Goal: Task Accomplishment & Management: Use online tool/utility

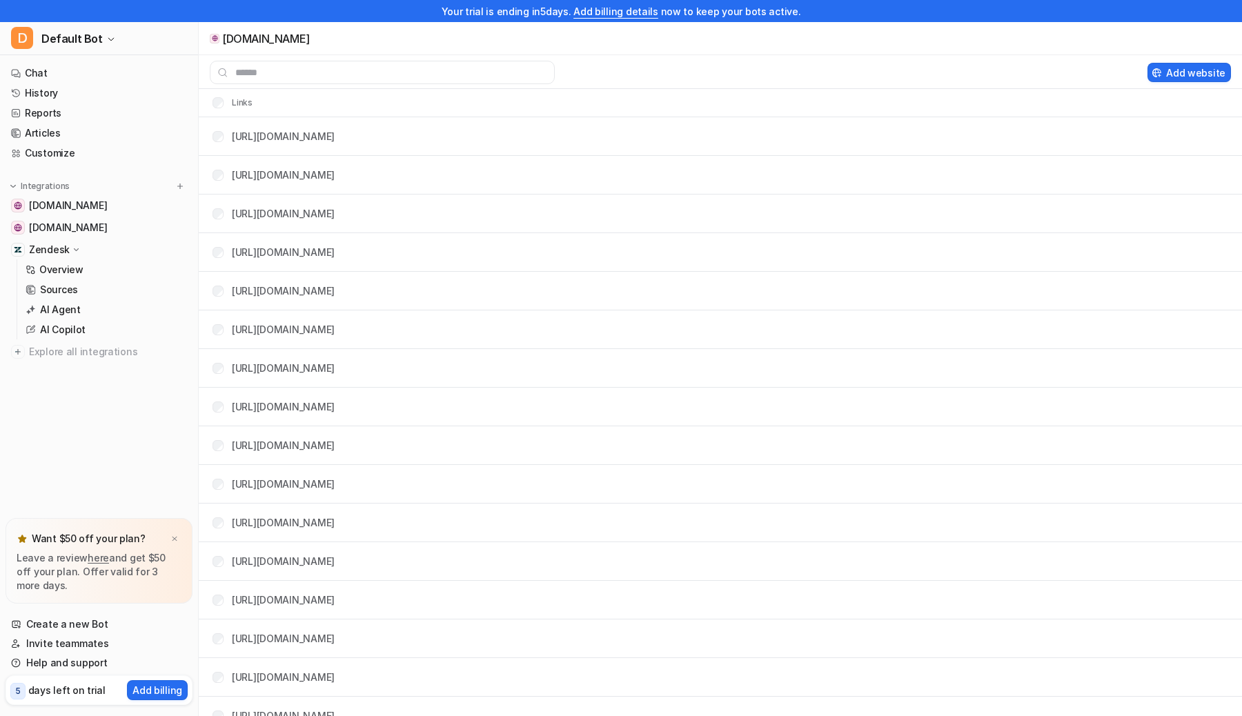
click at [46, 457] on nav "Chat History Reports Articles Customize Integrations [DOMAIN_NAME] [DOMAIN_NAME…" at bounding box center [99, 288] width 198 height 460
click at [179, 187] on img at bounding box center [180, 186] width 10 height 10
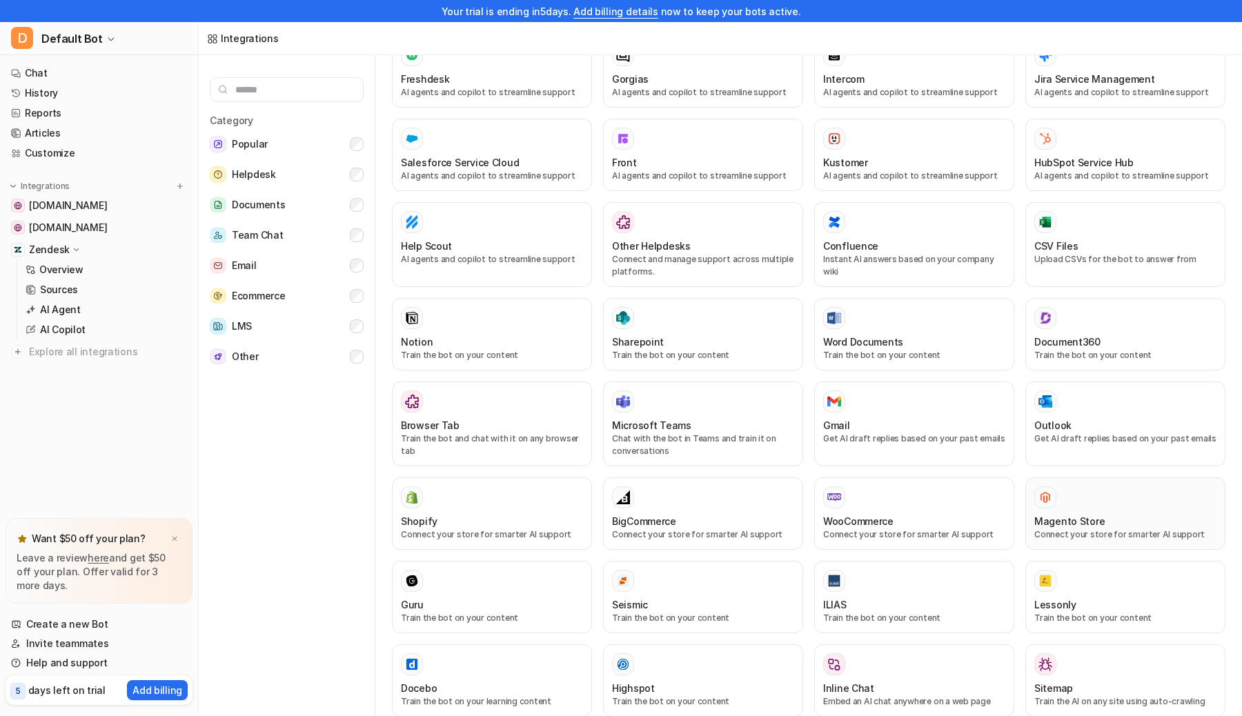
scroll to position [386, 0]
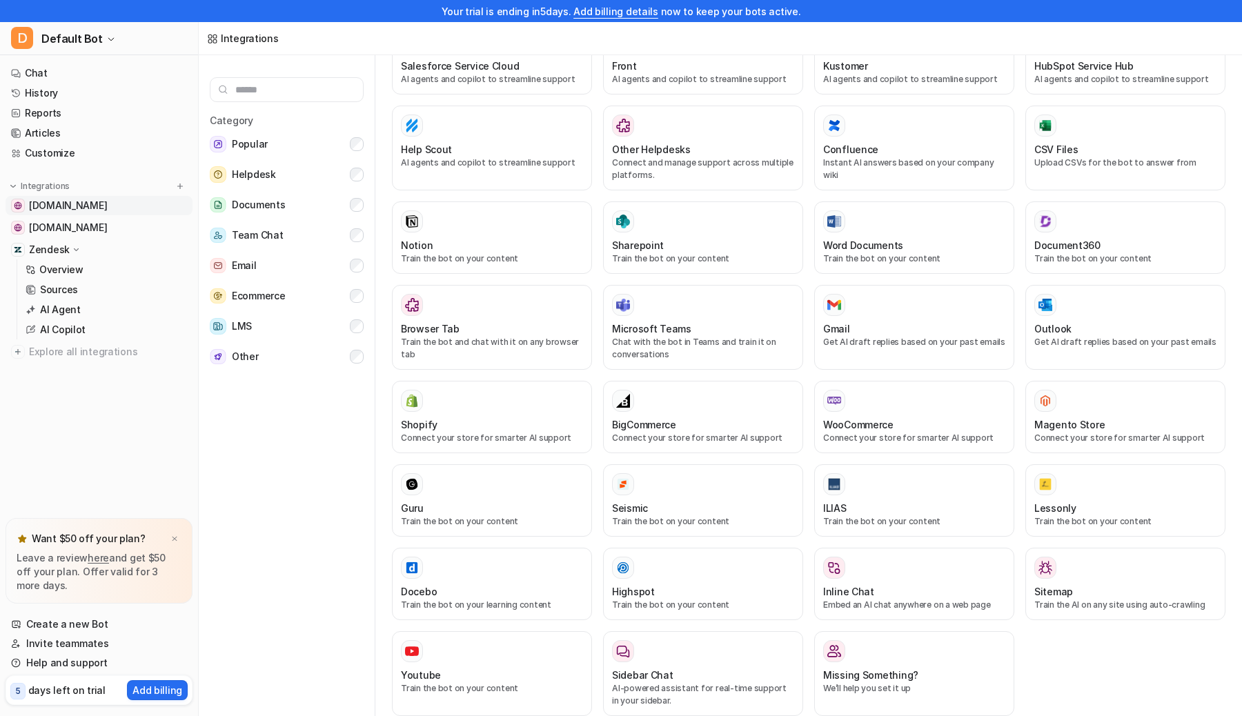
click at [76, 203] on span "[DOMAIN_NAME]" at bounding box center [68, 206] width 78 height 14
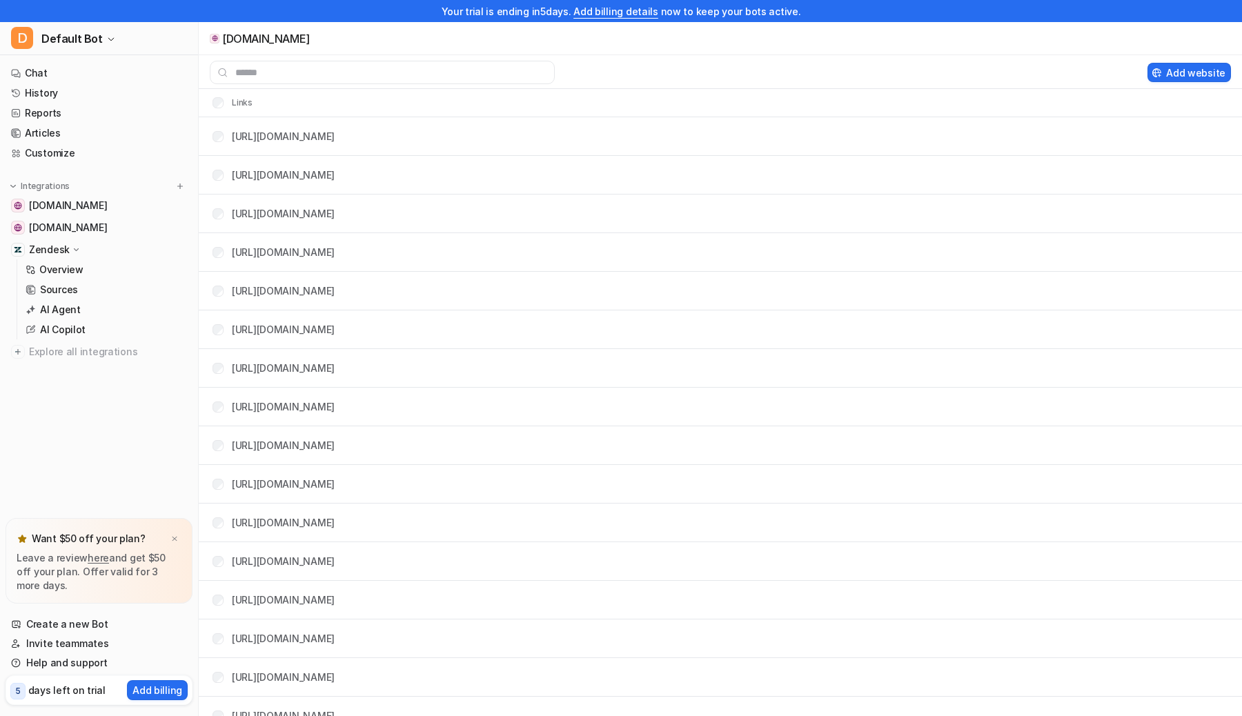
drag, startPoint x: 569, startPoint y: 137, endPoint x: 748, endPoint y: 697, distance: 587.6
click at [747, 698] on tbody "[URL][DOMAIN_NAME] [URL][DOMAIN_NAME] [URL][DOMAIN_NAME] [URL][DOMAIN_NAME] [UR…" at bounding box center [720, 677] width 1043 height 1121
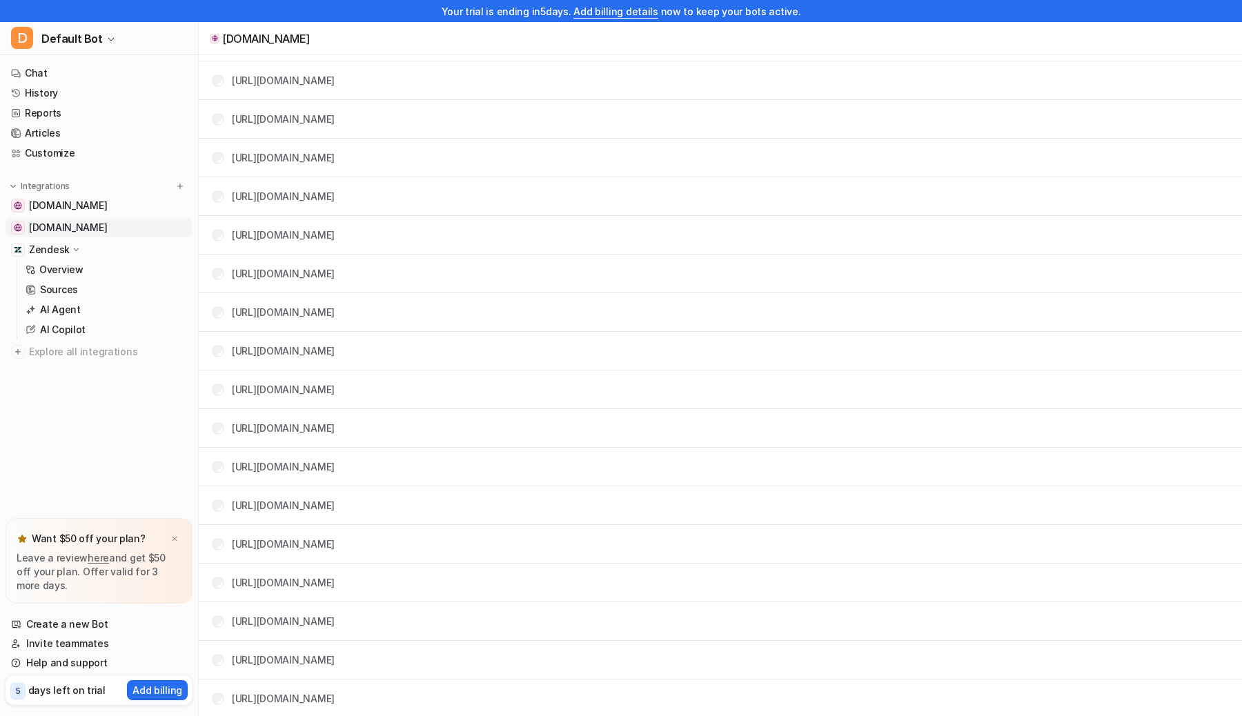
click at [82, 226] on span "[DOMAIN_NAME]" at bounding box center [68, 228] width 78 height 14
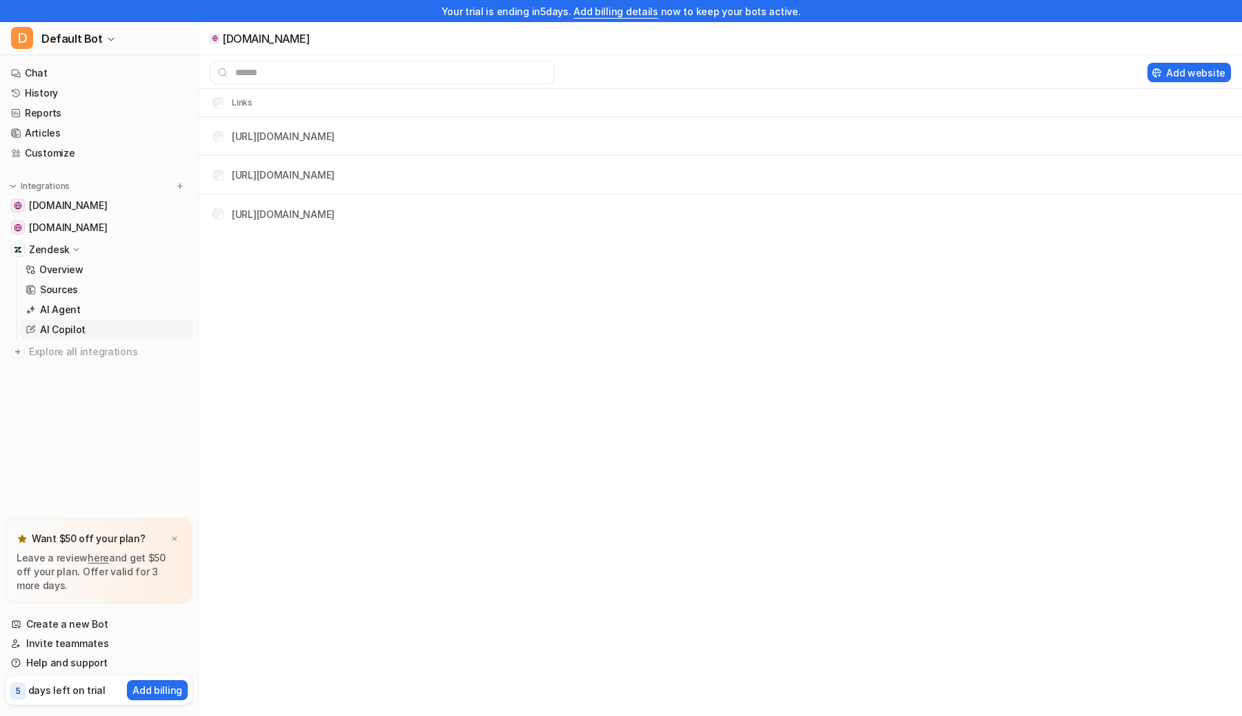
click at [72, 326] on p "AI Copilot" at bounding box center [63, 330] width 46 height 14
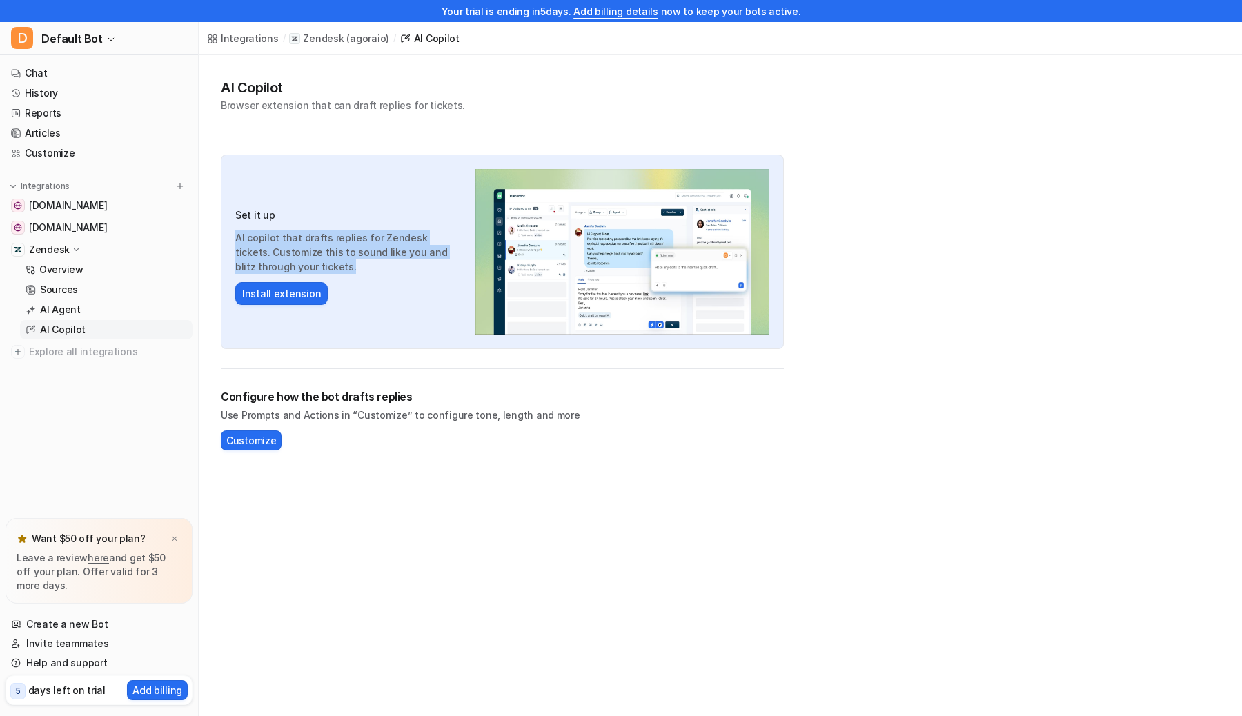
drag, startPoint x: 228, startPoint y: 232, endPoint x: 416, endPoint y: 271, distance: 192.4
click at [416, 271] on div "Set it up AI copilot that drafts replies for Zendesk tickets. Customize this to…" at bounding box center [502, 252] width 563 height 195
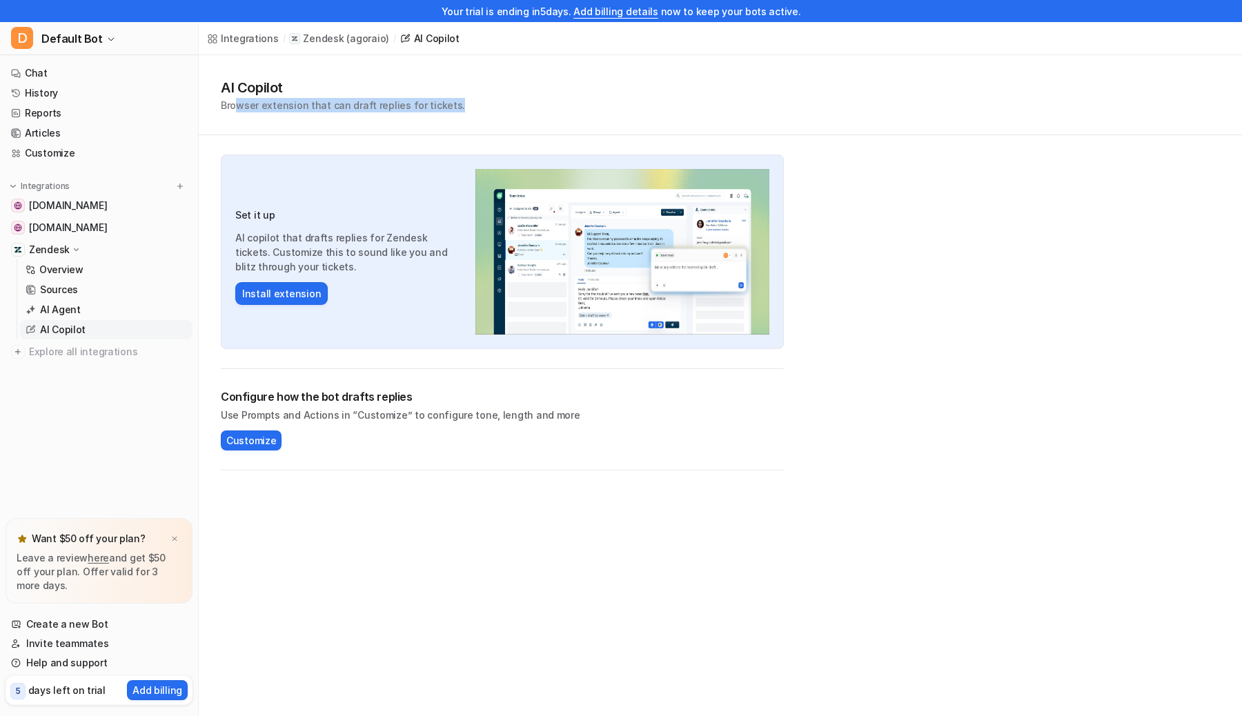
drag, startPoint x: 237, startPoint y: 101, endPoint x: 465, endPoint y: 100, distance: 227.7
click at [465, 100] on div "AI Copilot Browser extension that can draft replies for tickets." at bounding box center [720, 94] width 999 height 35
